Goal: Check status: Check status

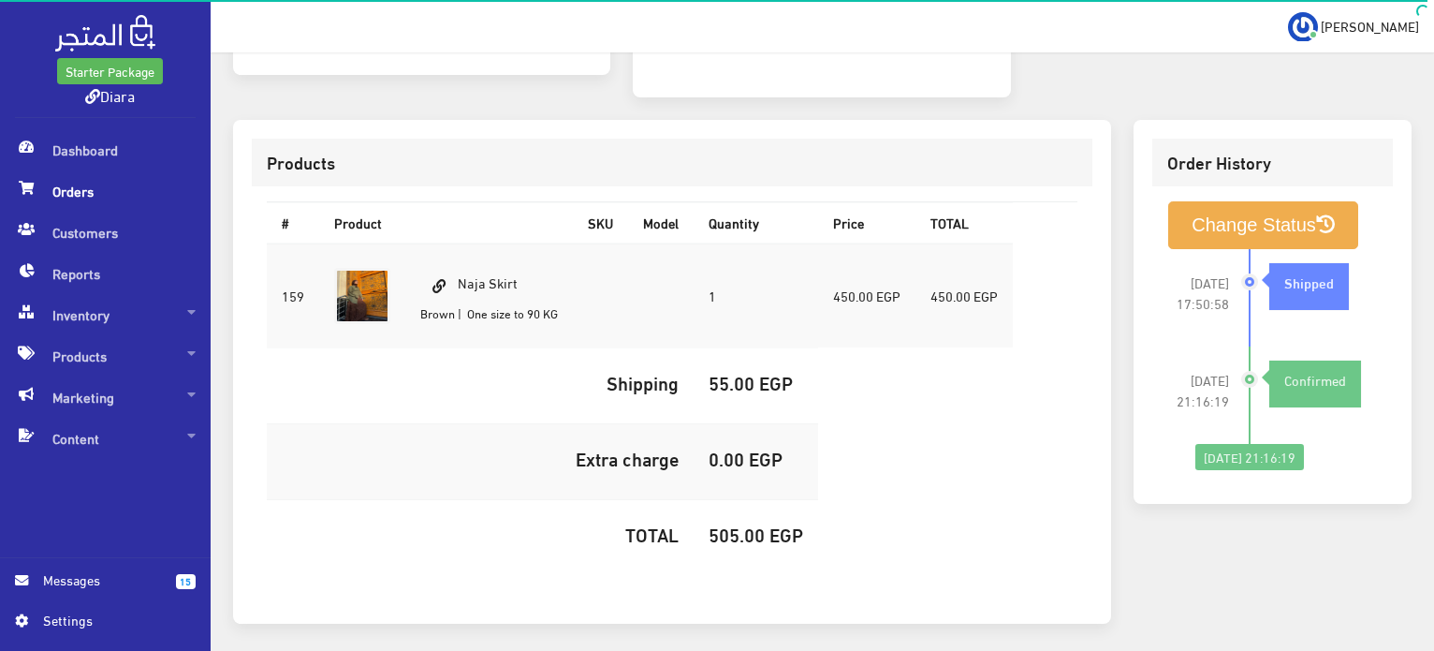
scroll to position [530, 0]
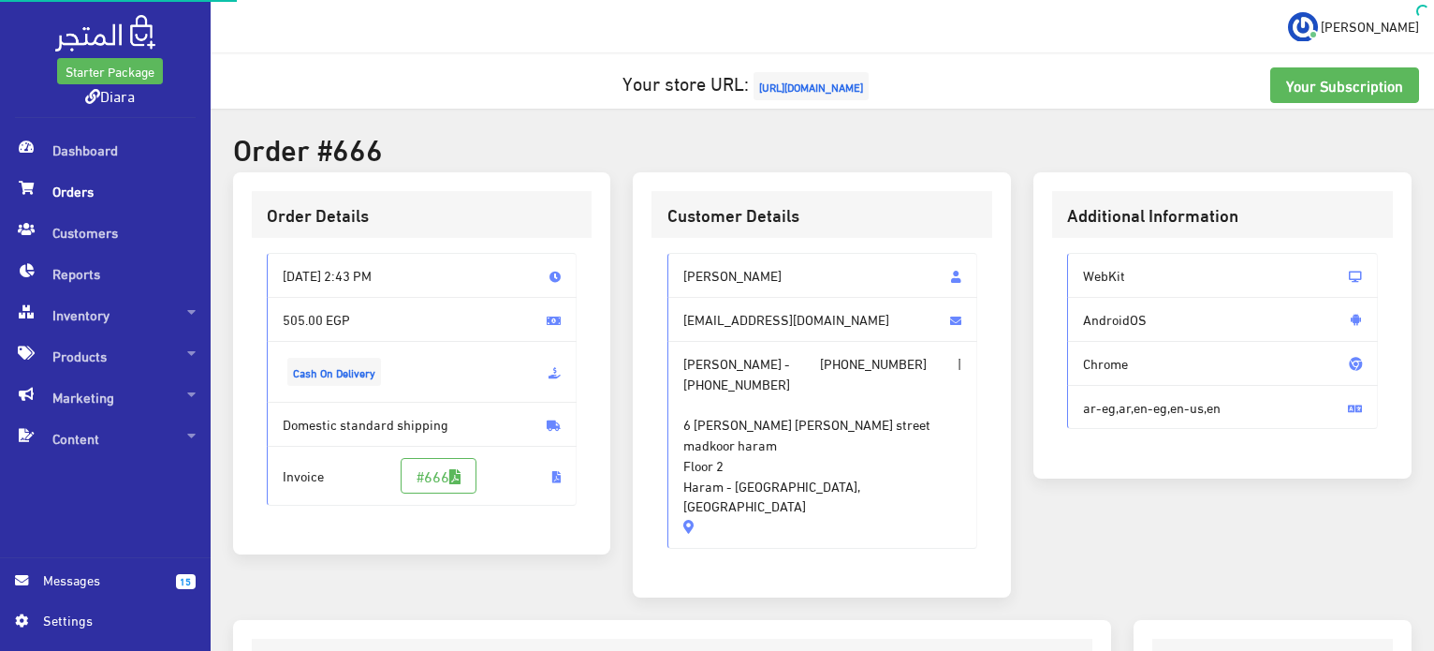
scroll to position [534, 0]
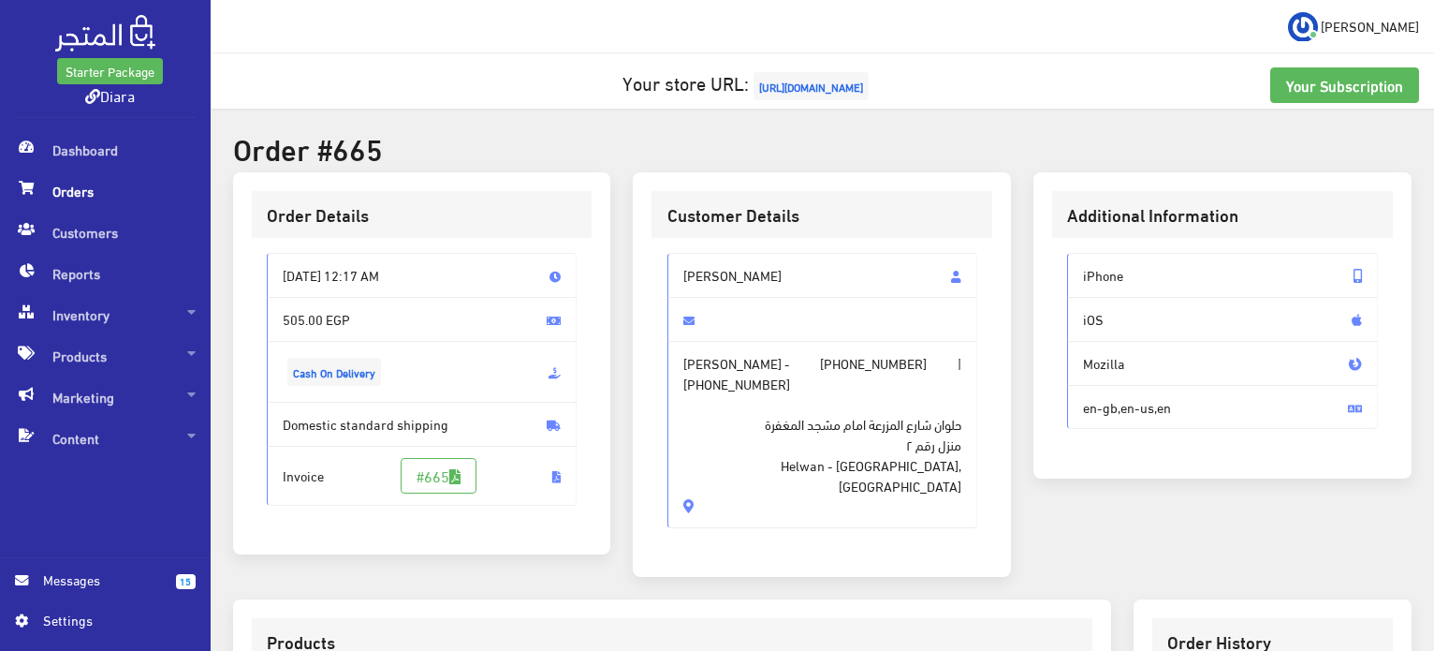
scroll to position [530, 0]
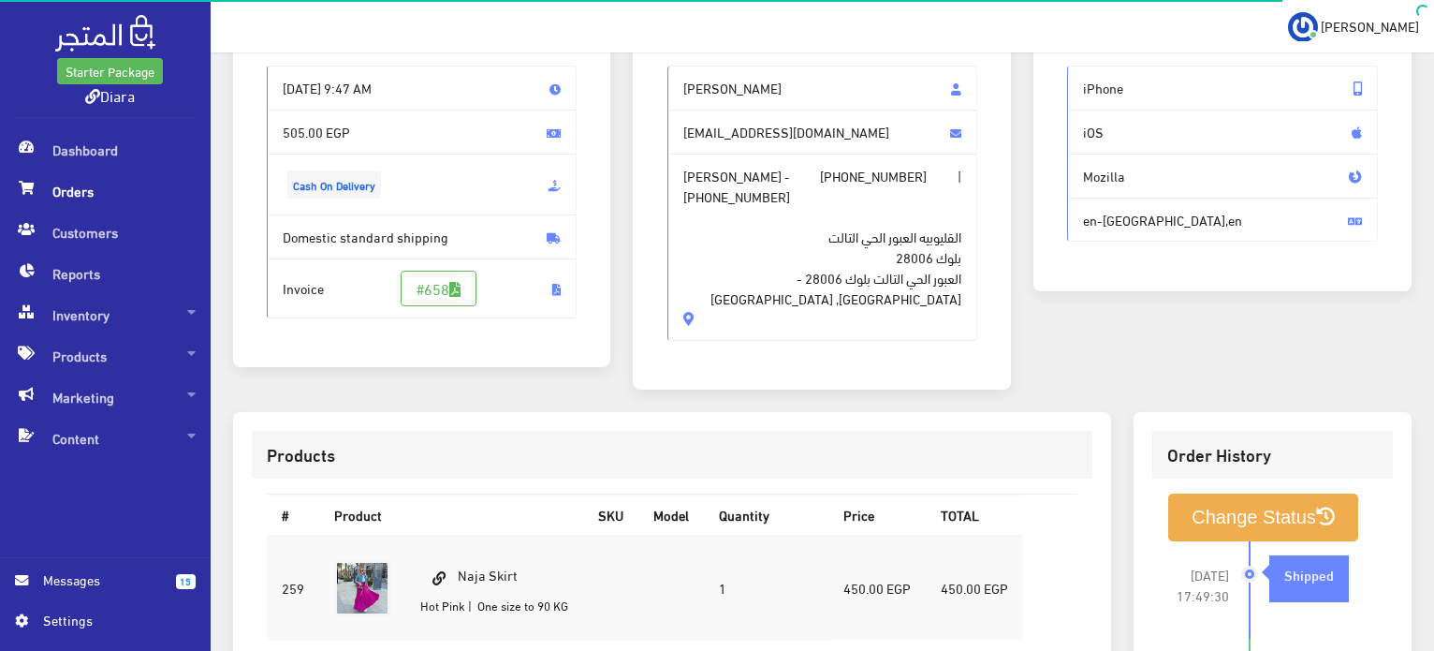
scroll to position [530, 0]
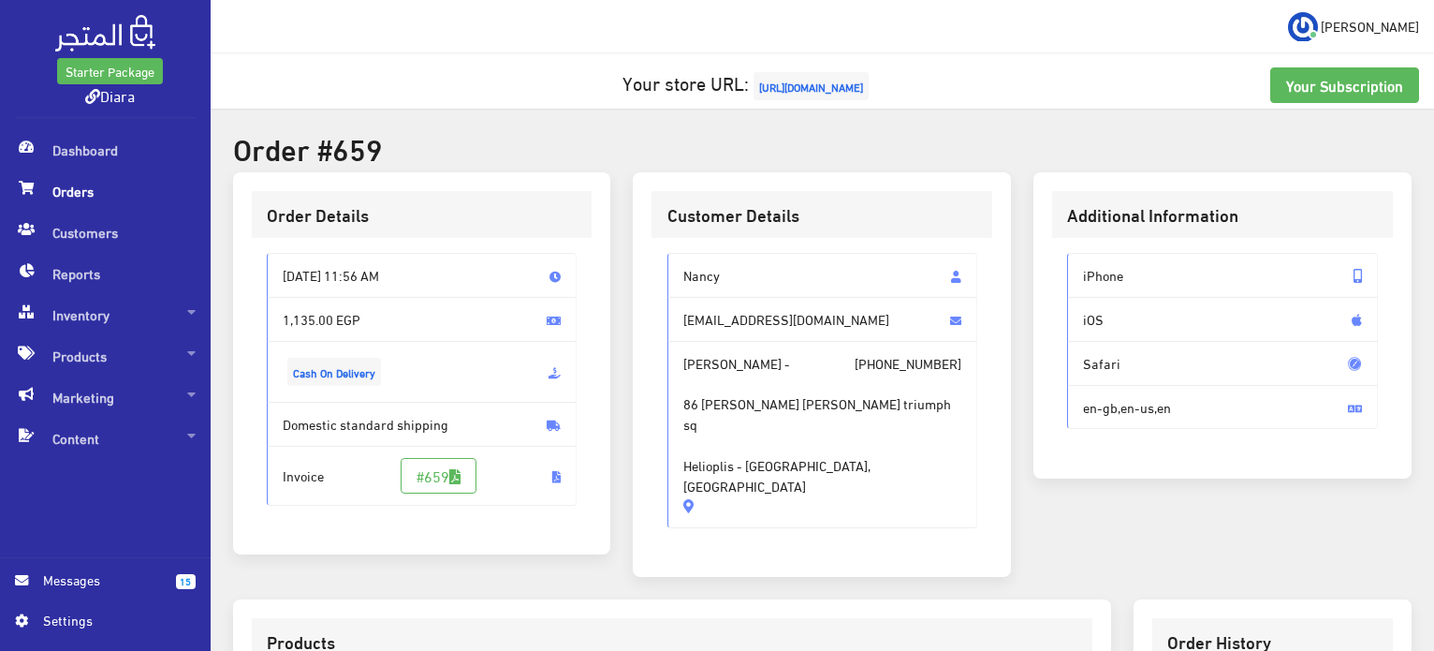
click at [98, 192] on span "Orders" at bounding box center [105, 190] width 181 height 41
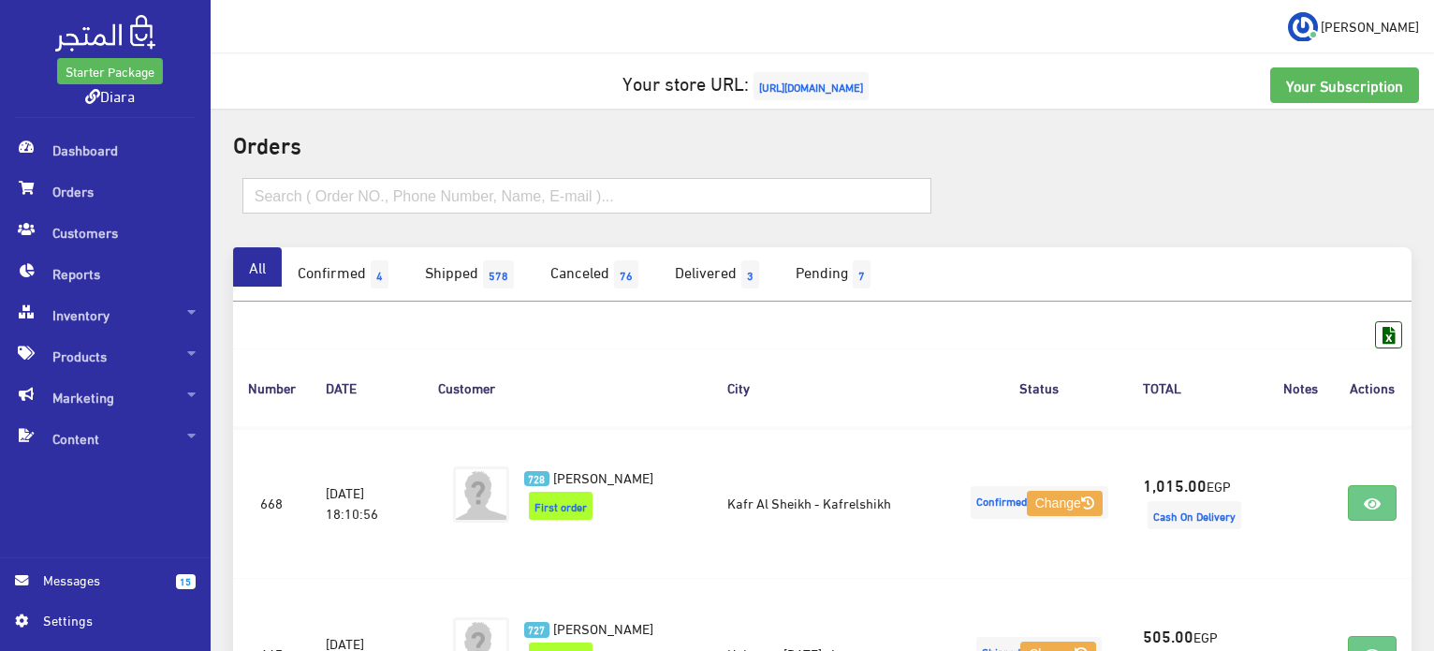
click at [397, 183] on input "text" at bounding box center [586, 196] width 689 height 36
paste input "[PERSON_NAME]"
type input "[PERSON_NAME]"
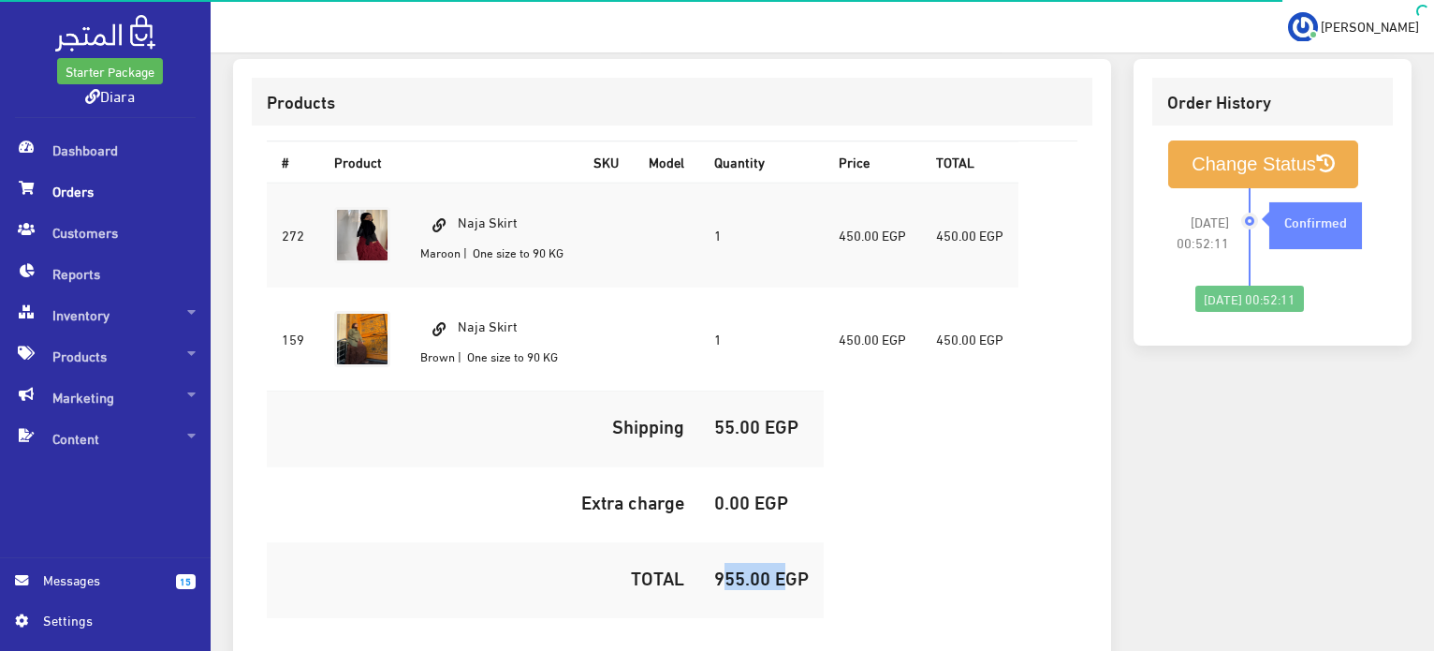
scroll to position [562, 0]
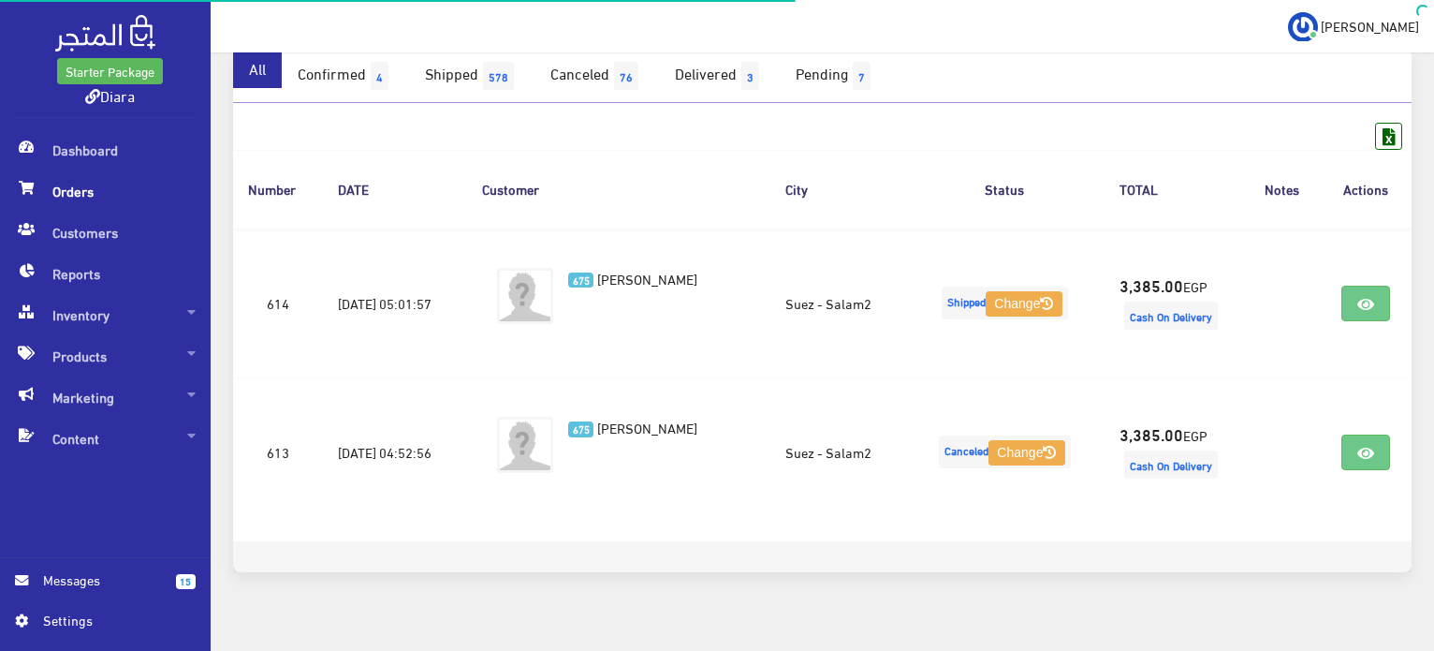
scroll to position [222, 0]
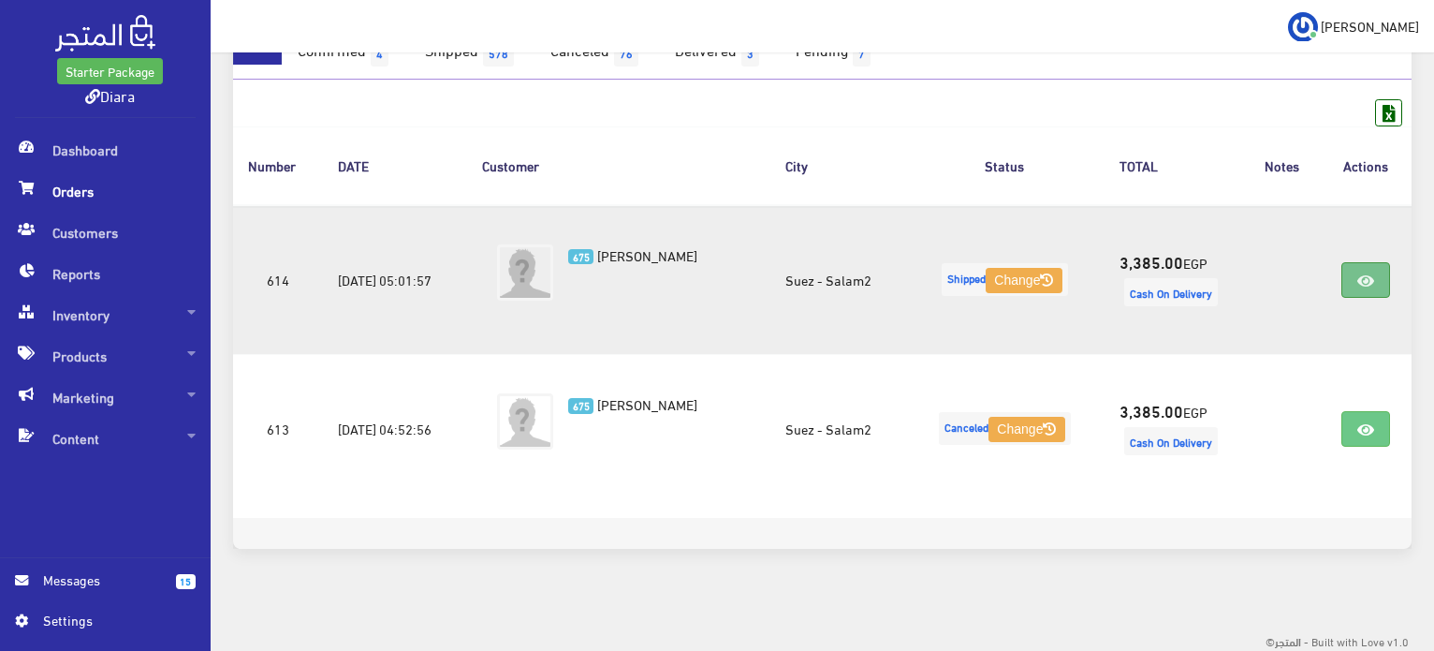
click at [1352, 277] on link at bounding box center [1365, 280] width 49 height 36
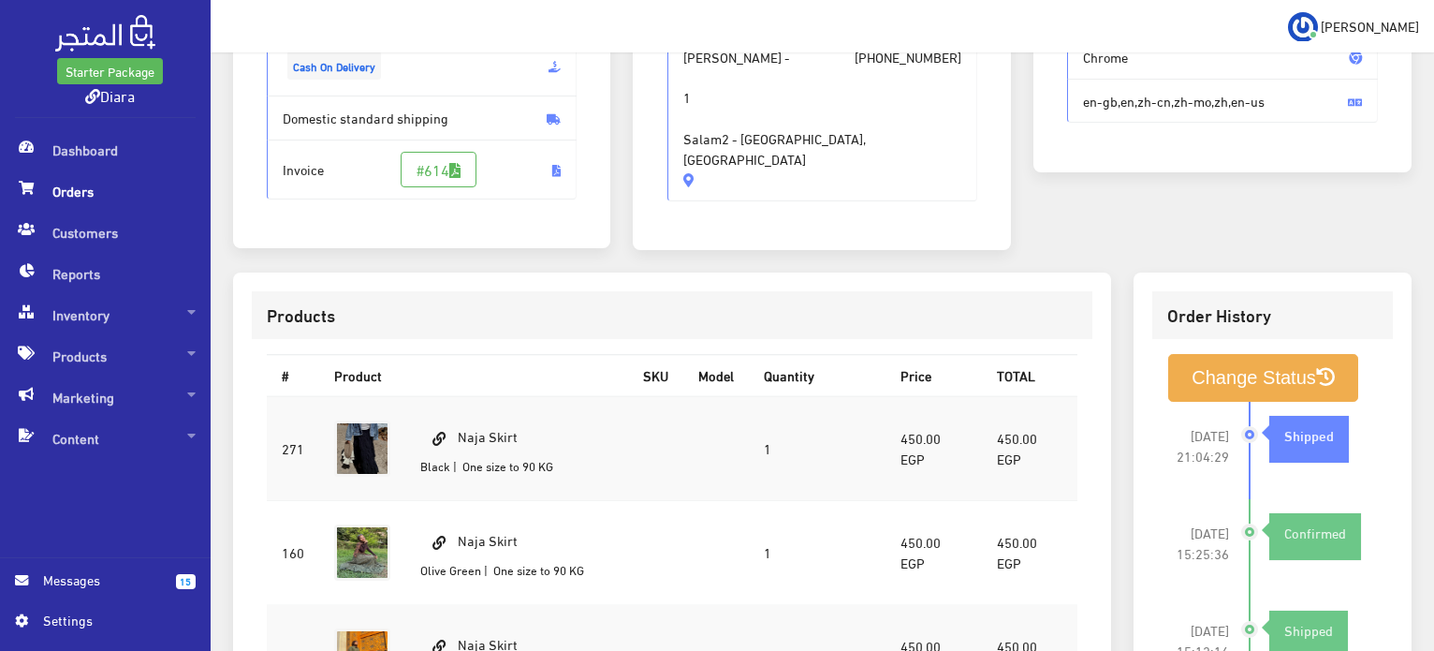
scroll to position [94, 0]
